Goal: Find specific page/section: Locate a particular part of the current website

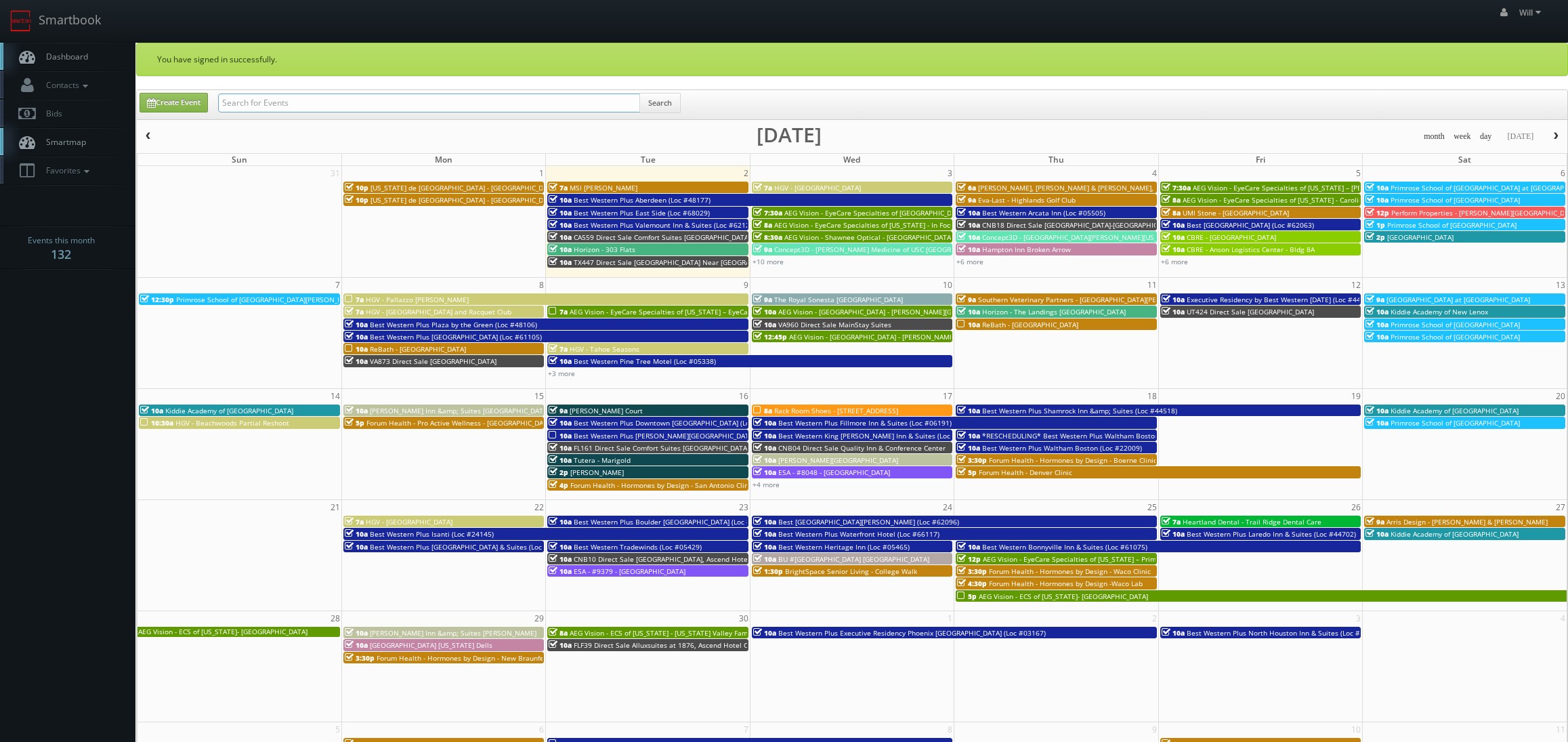
click at [312, 108] on input "text" at bounding box center [429, 103] width 422 height 19
paste input "(08-21-25) Rack Room Shoes - 3071 Orchard Town Center (No Rush)"
drag, startPoint x: 264, startPoint y: 101, endPoint x: 33, endPoint y: 4, distance: 250.5
click at [44, 47] on body "Smartbook Toggle Side Navigation Toggle Top Navigation Will Will Profile Logout…" at bounding box center [784, 557] width 1568 height 1115
type input "Rack Room Shoes - [GEOGRAPHIC_DATA] (No Rush)"
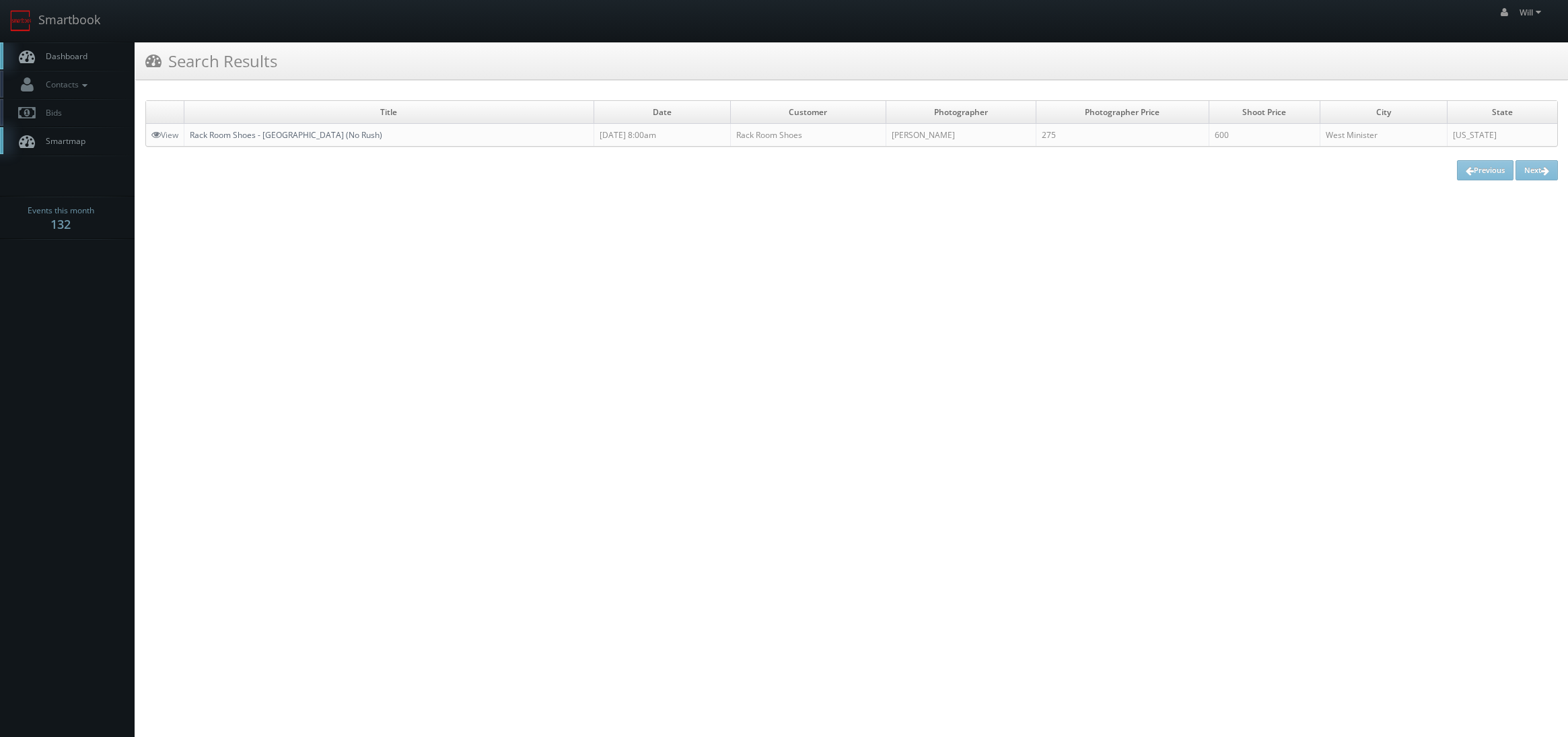
click at [327, 135] on link "Rack Room Shoes - [GEOGRAPHIC_DATA] (No Rush)" at bounding box center [286, 135] width 193 height 12
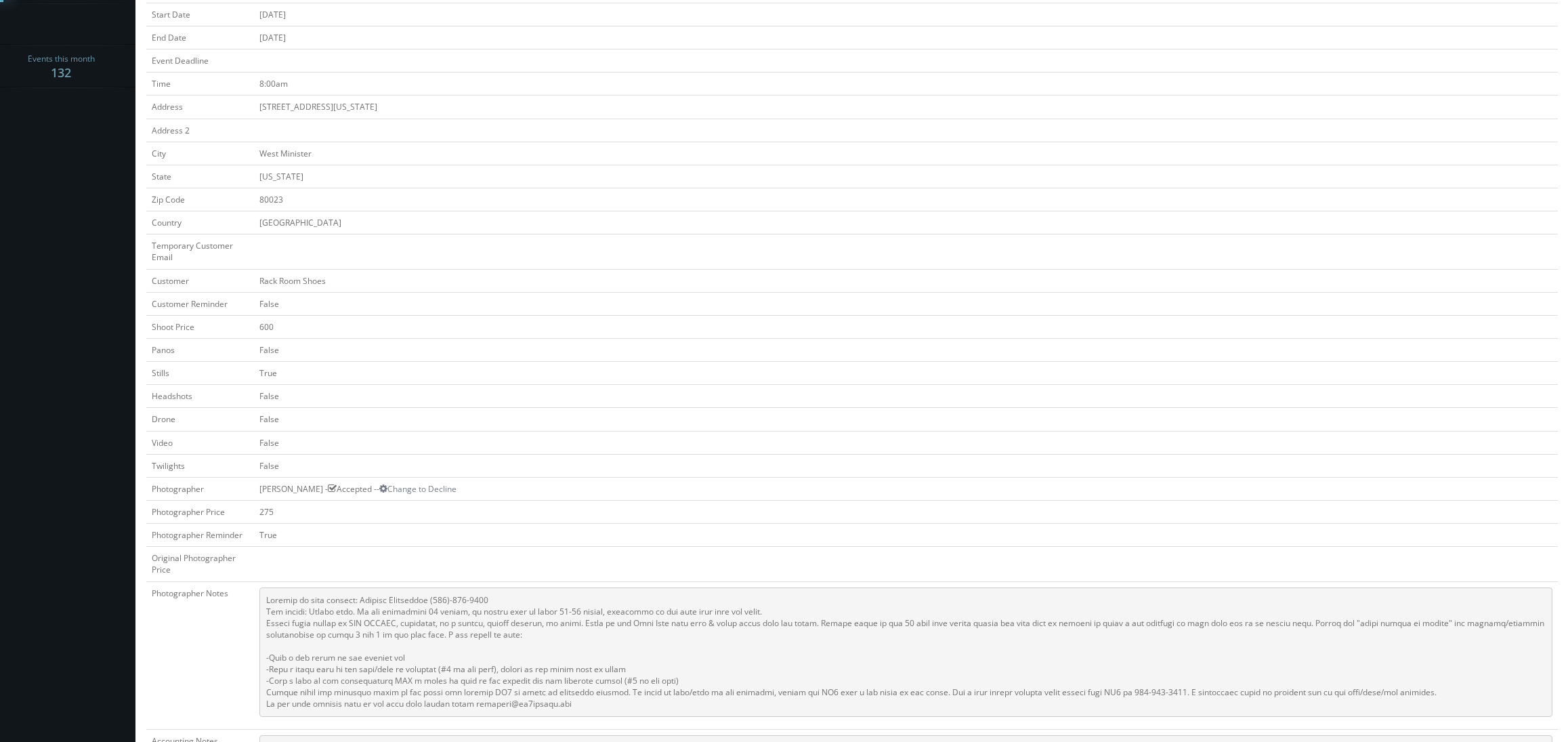
scroll to position [475, 0]
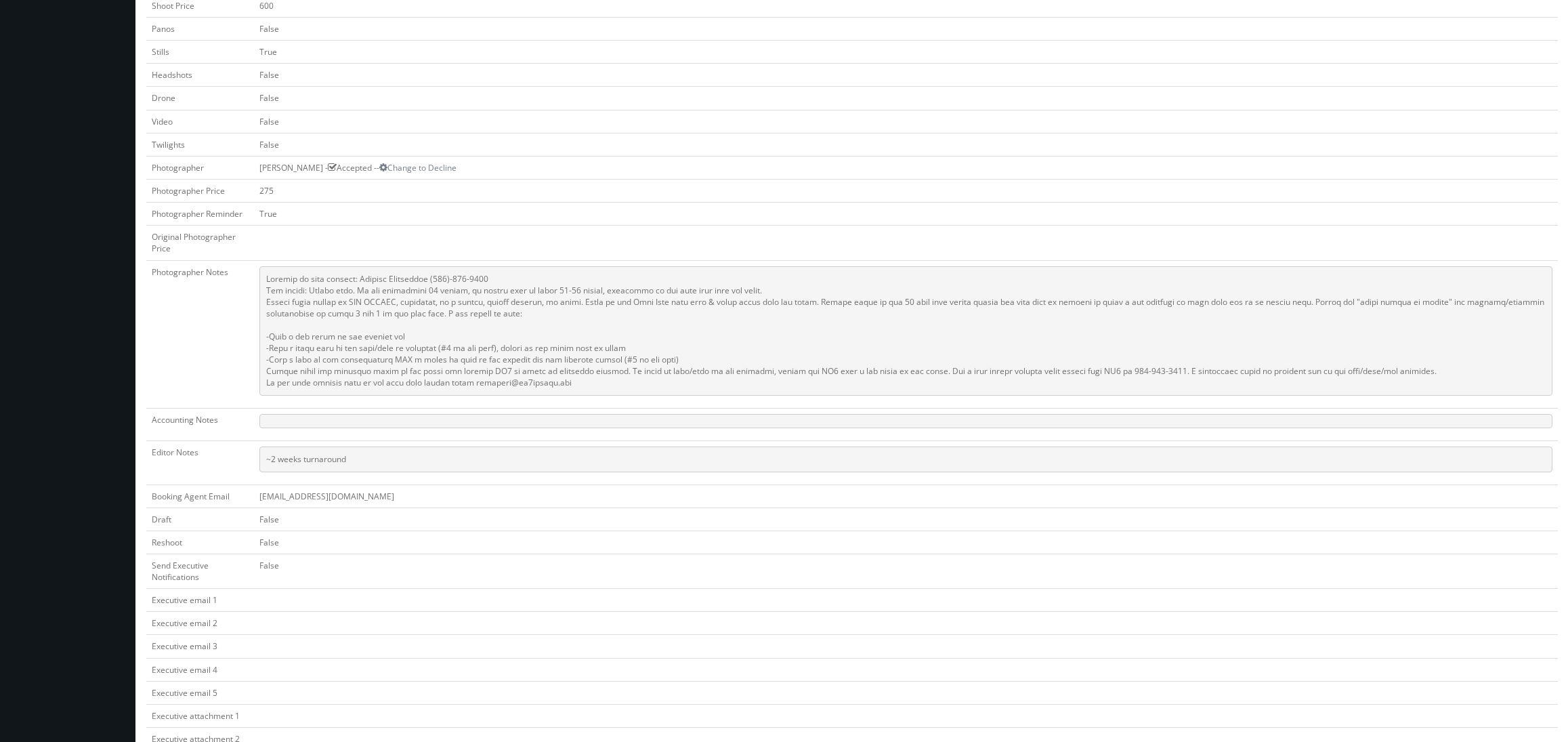
click at [835, 226] on td at bounding box center [906, 243] width 1304 height 34
